Goal: Task Accomplishment & Management: Use online tool/utility

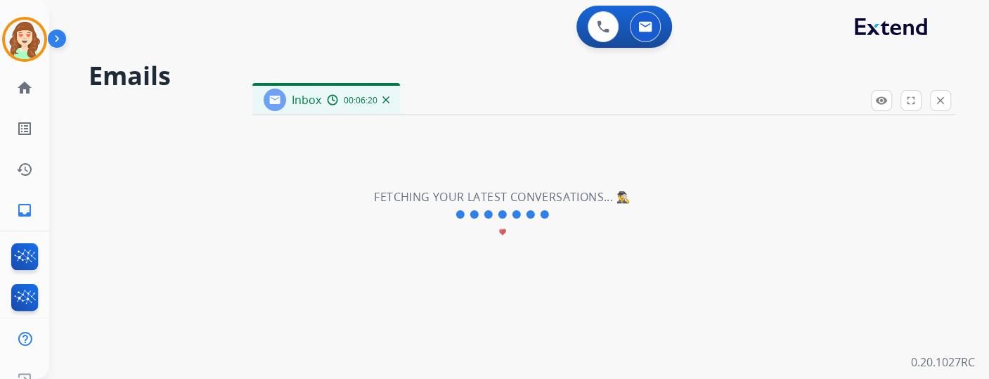
scroll to position [156, 0]
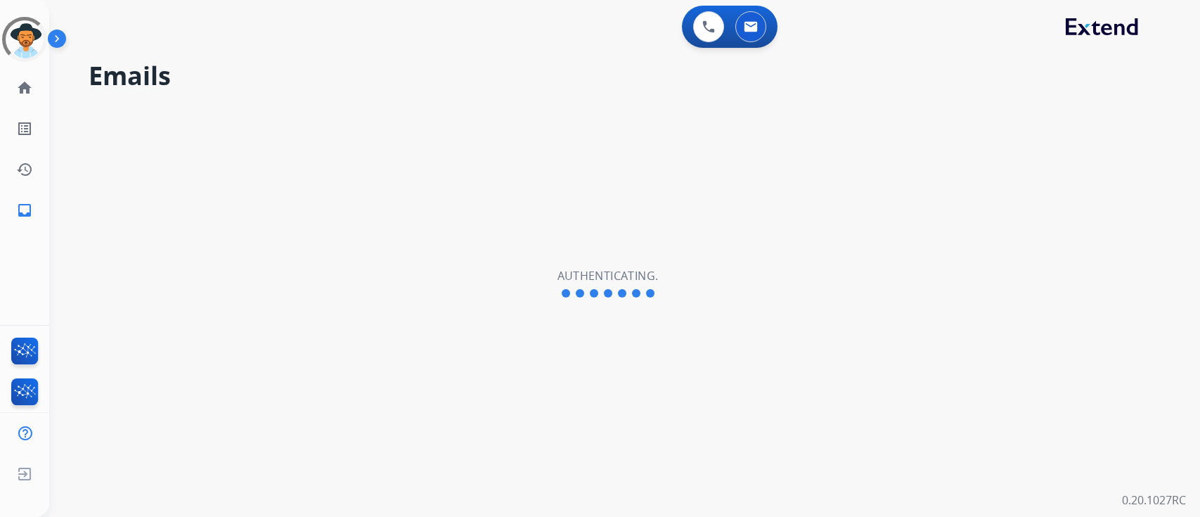
select select "**********"
